Goal: Go to known website: Access a specific website the user already knows

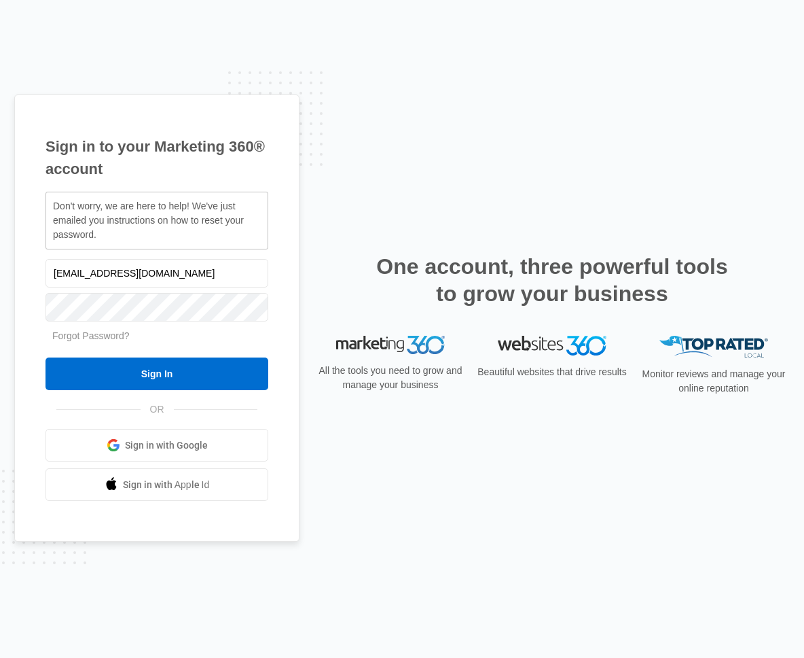
click at [180, 444] on span "Sign in with Google" at bounding box center [166, 445] width 83 height 14
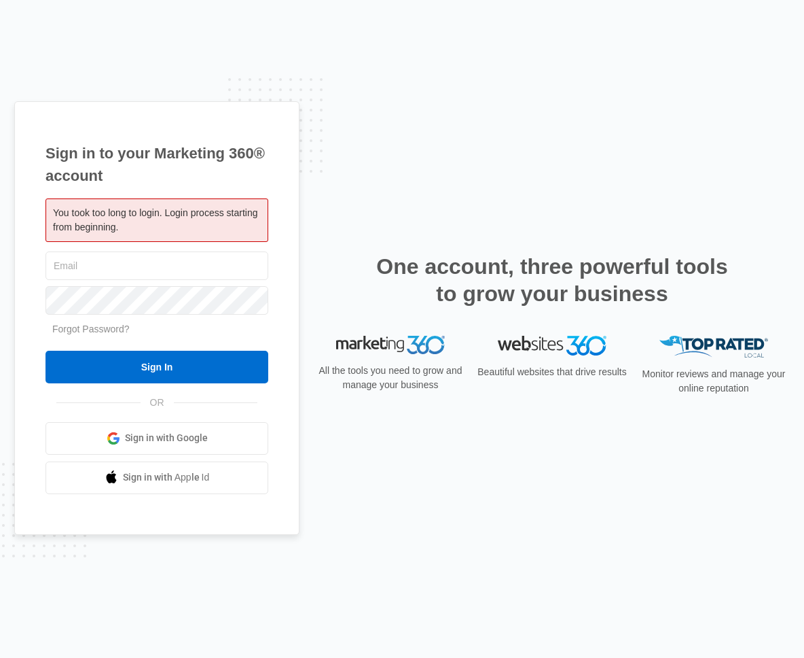
click at [178, 443] on span "Sign in with Google" at bounding box center [166, 438] width 83 height 14
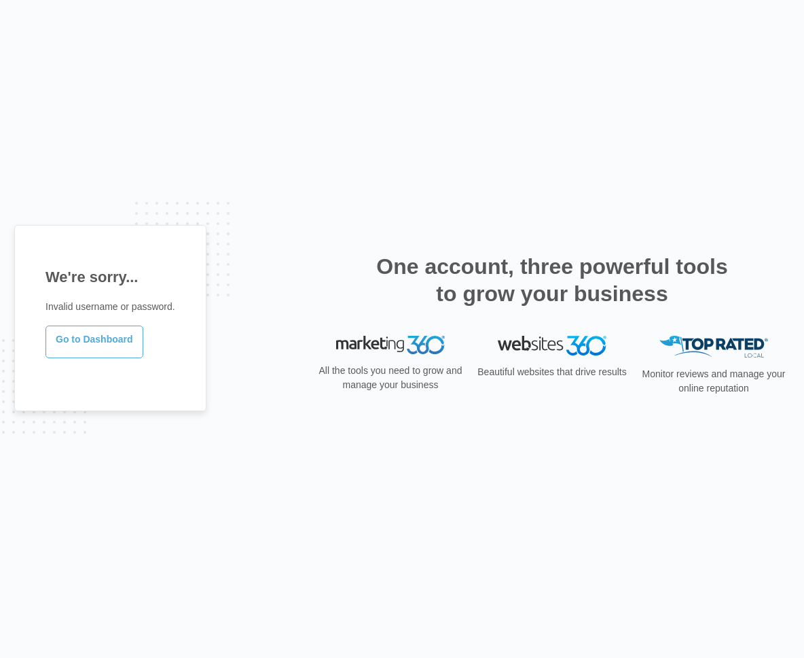
click at [84, 345] on link "Go to Dashboard" at bounding box center [95, 341] width 98 height 33
